Goal: Entertainment & Leisure: Browse casually

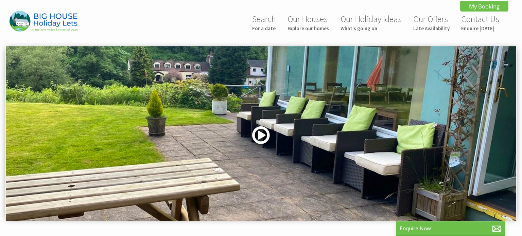
click at [262, 137] on link at bounding box center [261, 138] width 20 height 28
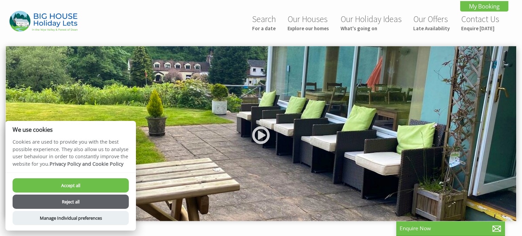
click at [105, 182] on button "Accept all" at bounding box center [71, 185] width 116 height 14
checkbox input "true"
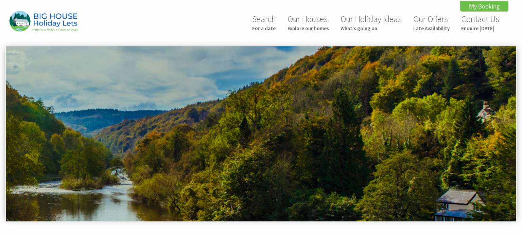
scroll to position [334, 0]
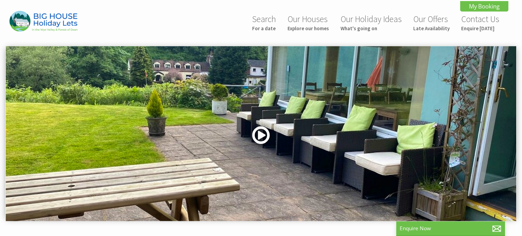
click at [260, 135] on link at bounding box center [261, 138] width 20 height 28
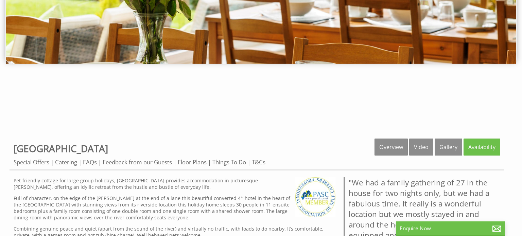
scroll to position [155, 0]
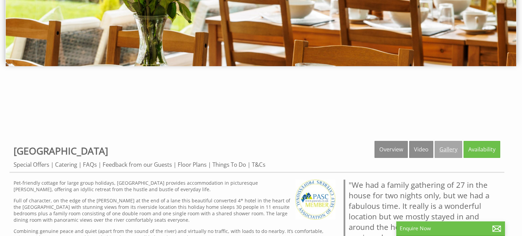
click at [444, 153] on link "Gallery" at bounding box center [449, 149] width 28 height 17
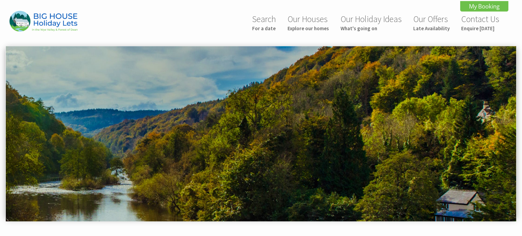
scroll to position [334, 0]
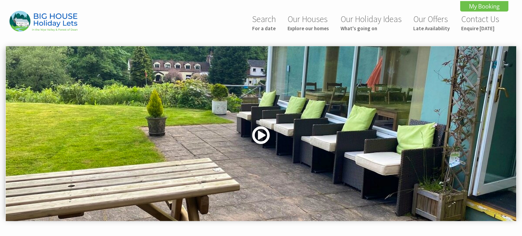
click at [256, 134] on link at bounding box center [261, 138] width 20 height 28
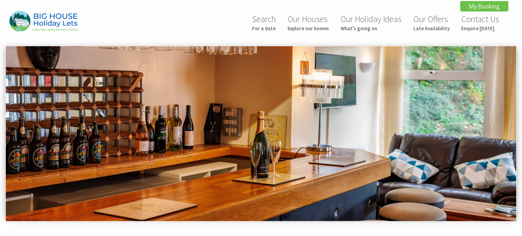
scroll to position [21, 0]
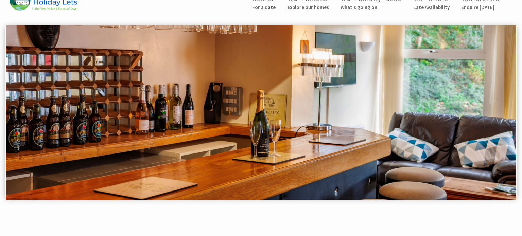
click at [511, 109] on img at bounding box center [261, 112] width 510 height 175
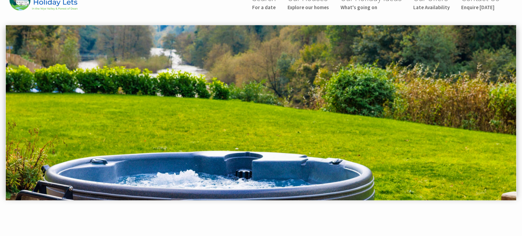
click at [389, 136] on img at bounding box center [261, 112] width 510 height 175
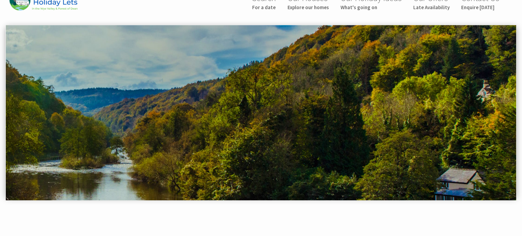
click at [389, 136] on img at bounding box center [261, 112] width 510 height 175
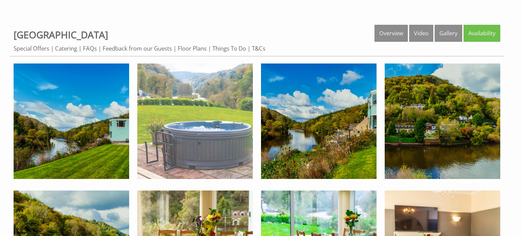
scroll to position [271, 0]
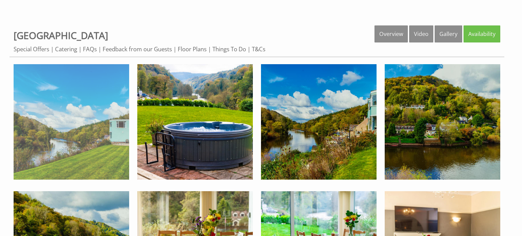
click at [55, 144] on img at bounding box center [72, 122] width 116 height 116
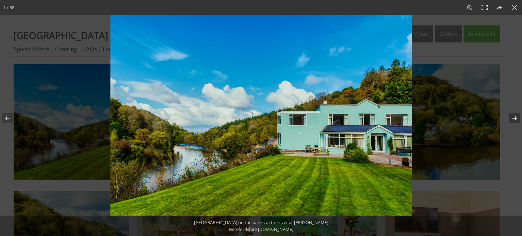
click at [515, 118] on button at bounding box center [510, 118] width 24 height 34
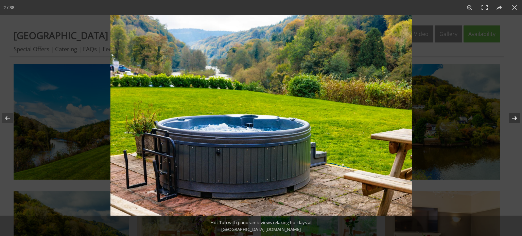
click at [515, 118] on button at bounding box center [510, 118] width 24 height 34
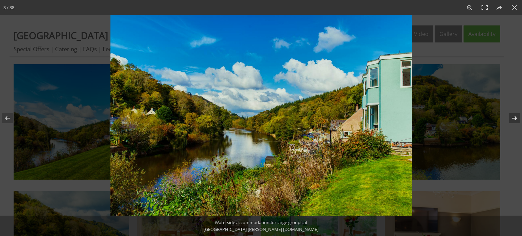
click at [515, 118] on button at bounding box center [510, 118] width 24 height 34
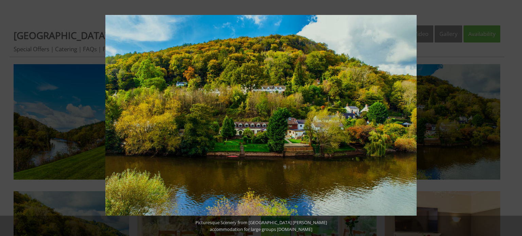
click at [515, 118] on button at bounding box center [510, 118] width 24 height 34
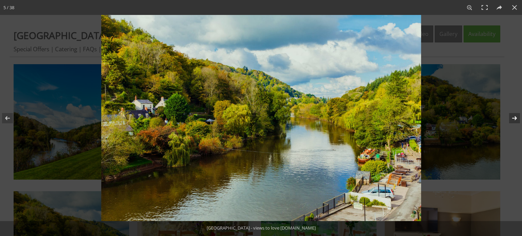
click at [515, 118] on button at bounding box center [510, 118] width 24 height 34
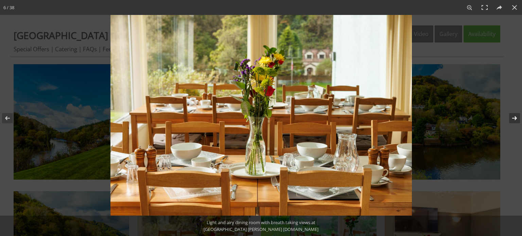
click at [515, 118] on button at bounding box center [510, 118] width 24 height 34
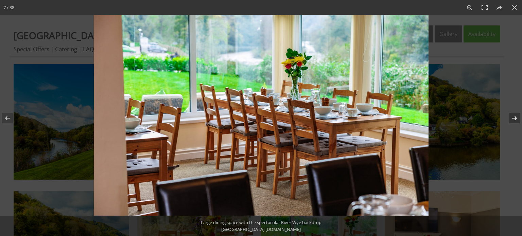
click at [515, 118] on button at bounding box center [510, 118] width 24 height 34
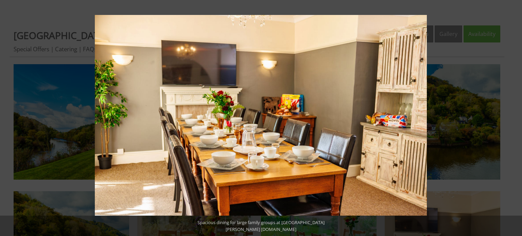
click at [515, 118] on button at bounding box center [510, 118] width 24 height 34
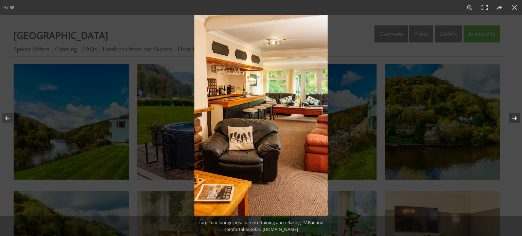
click at [516, 118] on button at bounding box center [510, 118] width 24 height 34
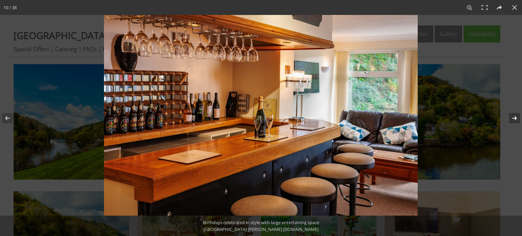
click at [516, 118] on button at bounding box center [510, 118] width 24 height 34
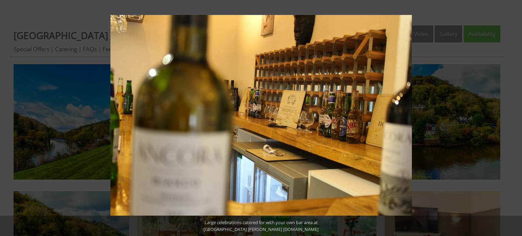
click at [516, 118] on button at bounding box center [510, 118] width 24 height 34
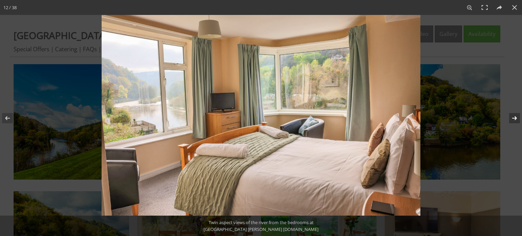
click at [514, 119] on button at bounding box center [510, 118] width 24 height 34
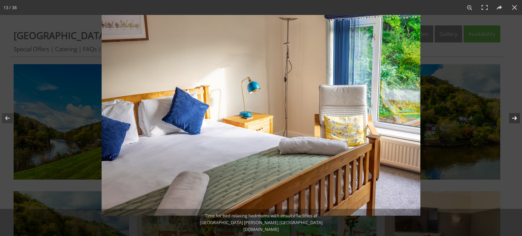
click at [514, 119] on button at bounding box center [510, 118] width 24 height 34
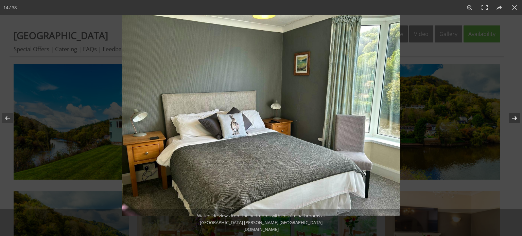
click at [514, 119] on button at bounding box center [510, 118] width 24 height 34
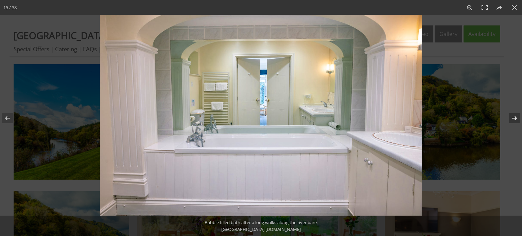
click at [514, 119] on button at bounding box center [510, 118] width 24 height 34
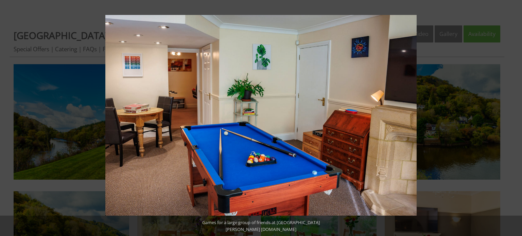
click at [514, 119] on button at bounding box center [510, 118] width 24 height 34
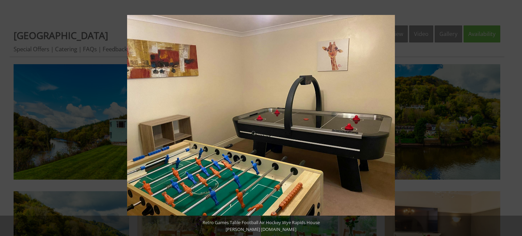
click at [514, 119] on button at bounding box center [510, 118] width 24 height 34
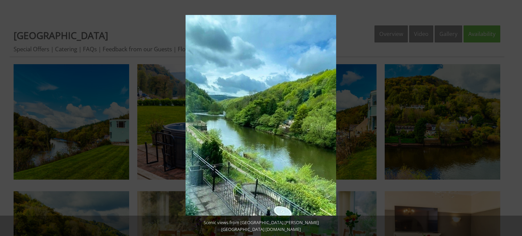
click at [514, 119] on button at bounding box center [510, 118] width 24 height 34
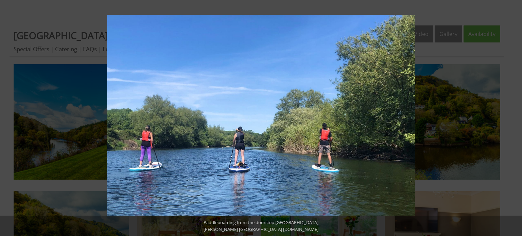
click at [514, 119] on button at bounding box center [510, 118] width 24 height 34
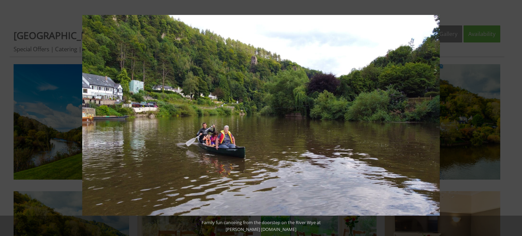
click at [514, 119] on button at bounding box center [510, 118] width 24 height 34
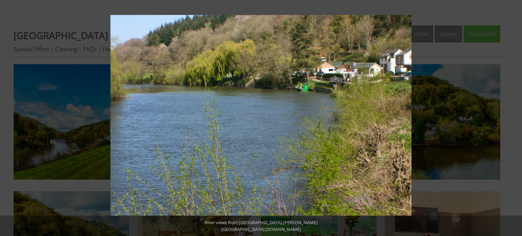
click at [514, 119] on button at bounding box center [510, 118] width 24 height 34
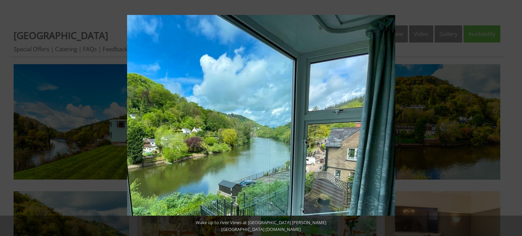
click at [514, 119] on button at bounding box center [510, 118] width 24 height 34
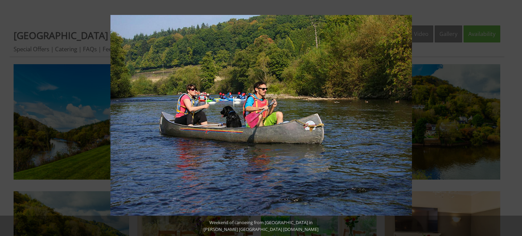
click at [514, 119] on button at bounding box center [510, 118] width 24 height 34
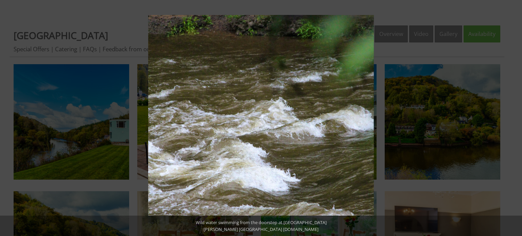
click at [514, 119] on button at bounding box center [510, 118] width 24 height 34
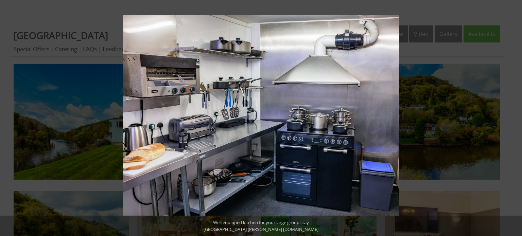
click at [514, 119] on button at bounding box center [510, 118] width 24 height 34
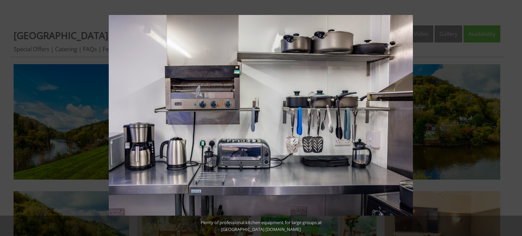
click at [514, 119] on button at bounding box center [510, 118] width 24 height 34
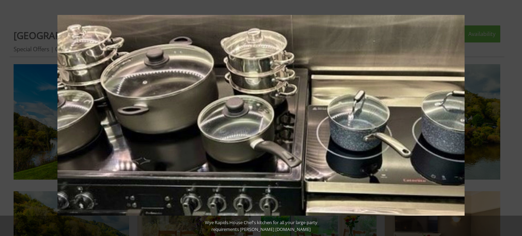
click at [514, 119] on button at bounding box center [510, 118] width 24 height 34
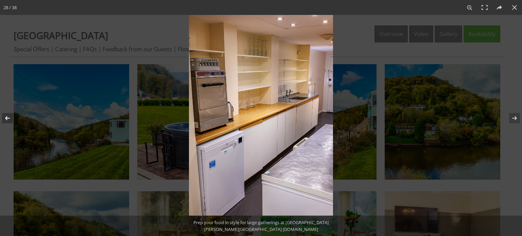
click at [8, 116] on button at bounding box center [12, 118] width 24 height 34
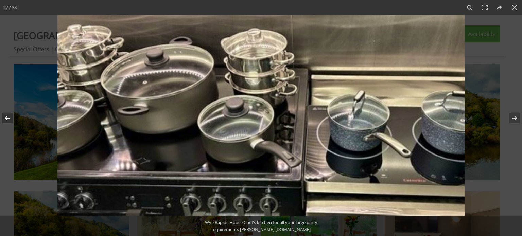
click at [8, 116] on button at bounding box center [12, 118] width 24 height 34
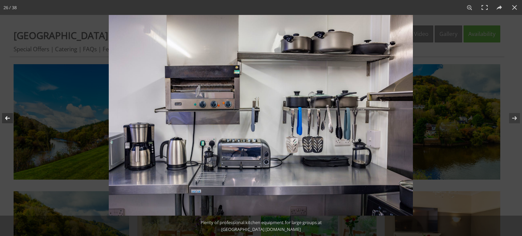
click at [8, 116] on button at bounding box center [12, 118] width 24 height 34
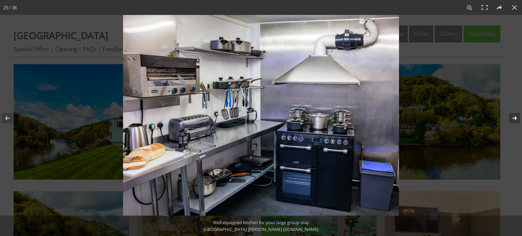
click at [515, 117] on button at bounding box center [510, 118] width 24 height 34
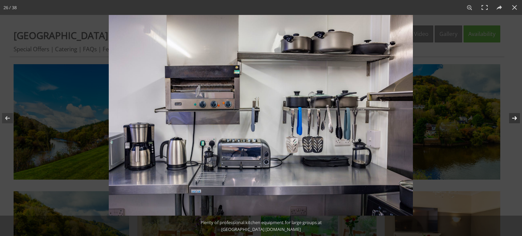
click at [515, 117] on button at bounding box center [510, 118] width 24 height 34
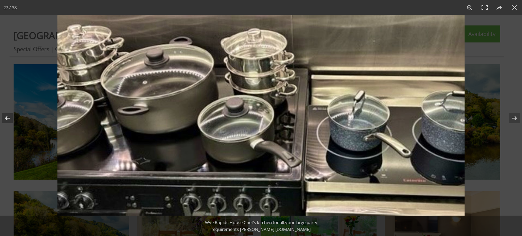
click at [5, 115] on button at bounding box center [12, 118] width 24 height 34
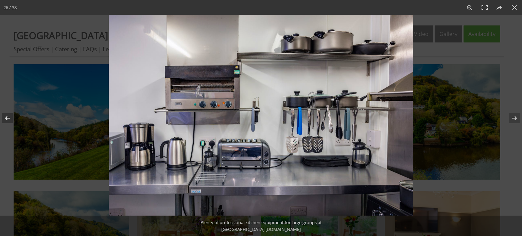
click at [5, 115] on button at bounding box center [12, 118] width 24 height 34
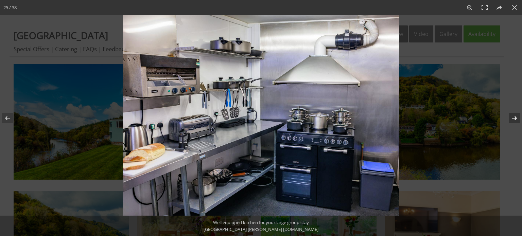
click at [515, 120] on button at bounding box center [510, 118] width 24 height 34
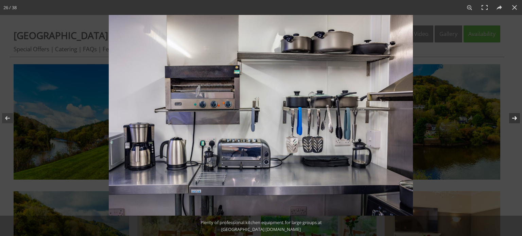
click at [515, 120] on button at bounding box center [510, 118] width 24 height 34
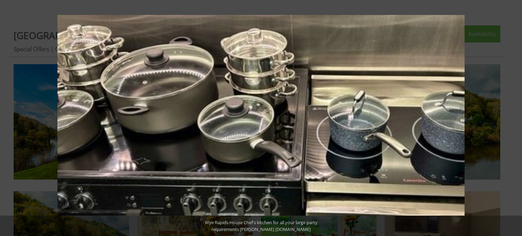
click at [515, 120] on button at bounding box center [510, 118] width 24 height 34
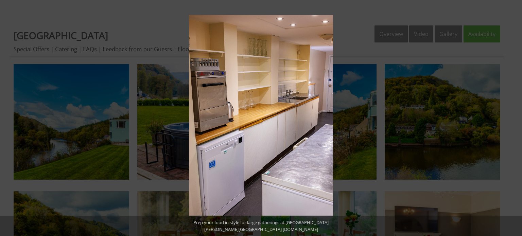
click at [515, 120] on button at bounding box center [510, 118] width 24 height 34
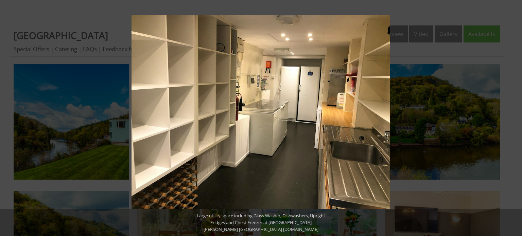
click at [515, 120] on button at bounding box center [510, 118] width 24 height 34
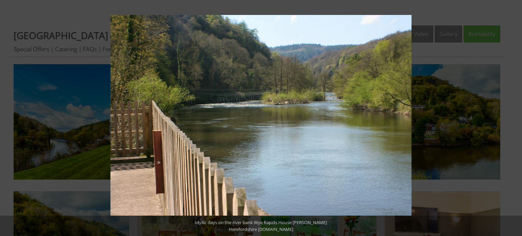
click at [515, 120] on button at bounding box center [510, 118] width 24 height 34
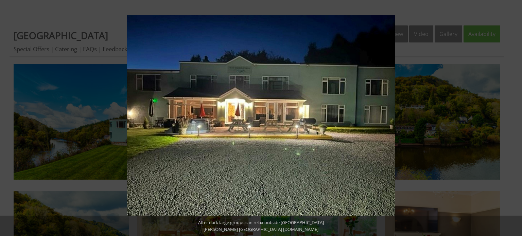
click at [515, 120] on button at bounding box center [510, 118] width 24 height 34
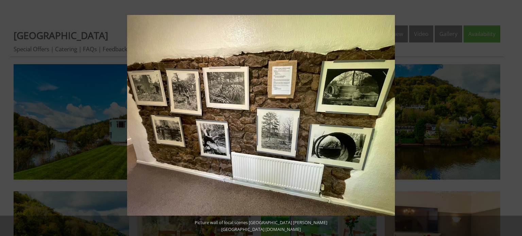
click at [515, 120] on button at bounding box center [510, 118] width 24 height 34
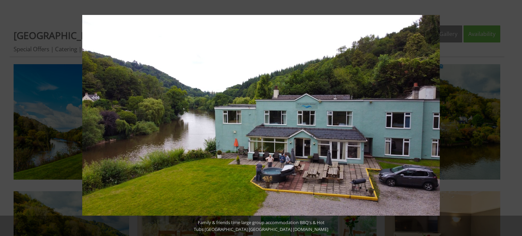
click at [515, 120] on button at bounding box center [510, 118] width 24 height 34
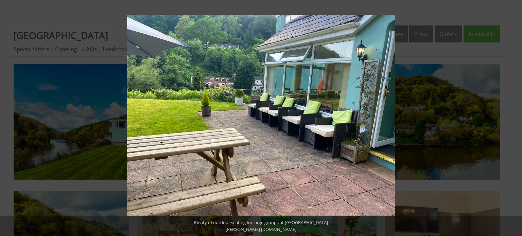
click at [515, 120] on button at bounding box center [510, 118] width 24 height 34
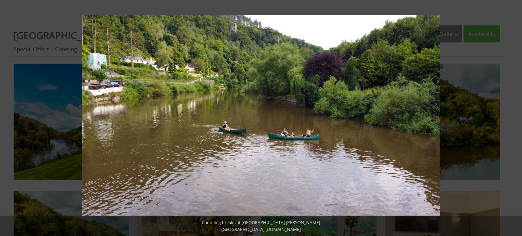
click at [515, 120] on button at bounding box center [510, 118] width 24 height 34
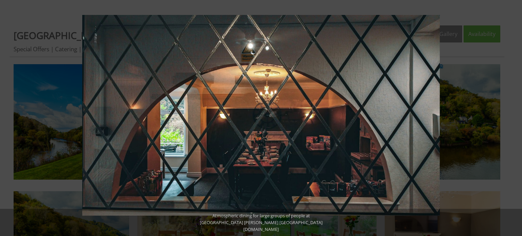
click at [515, 120] on button at bounding box center [510, 118] width 24 height 34
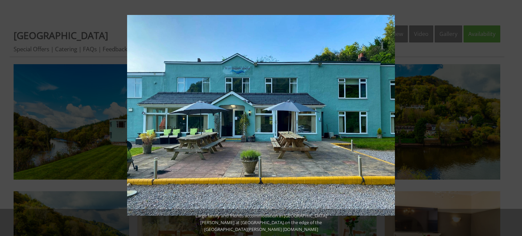
click at [515, 120] on button at bounding box center [510, 118] width 24 height 34
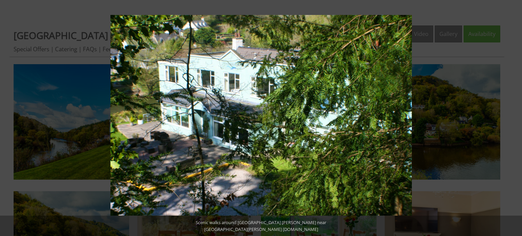
click at [515, 120] on button at bounding box center [510, 118] width 24 height 34
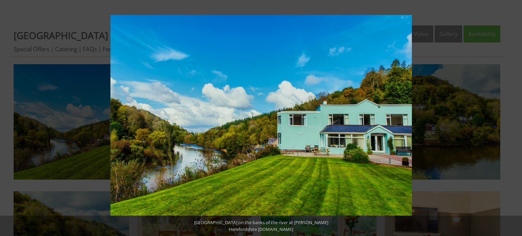
click at [515, 120] on button at bounding box center [510, 118] width 24 height 34
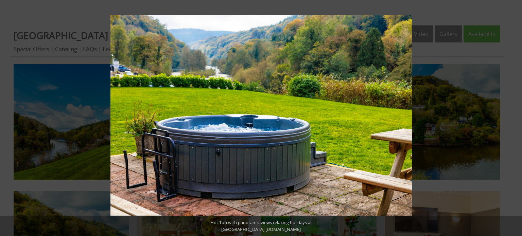
click at [515, 121] on button at bounding box center [510, 118] width 24 height 34
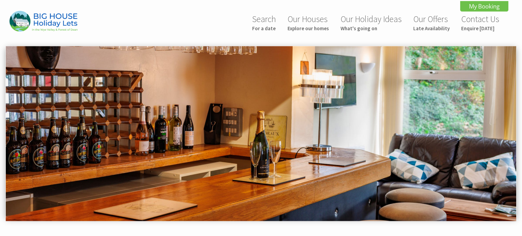
scroll to position [334, 0]
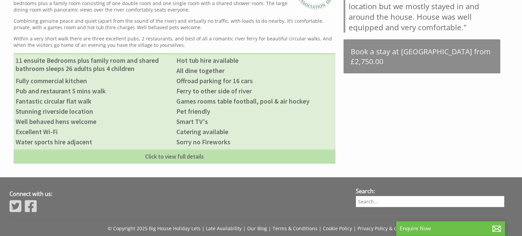
scroll to position [366, 0]
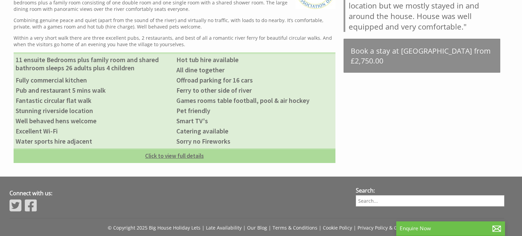
click at [191, 160] on link "Click to view full details" at bounding box center [175, 155] width 322 height 15
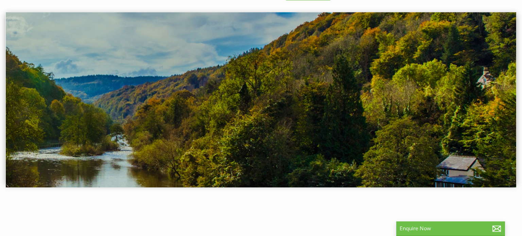
scroll to position [0, 0]
